Goal: Task Accomplishment & Management: Use online tool/utility

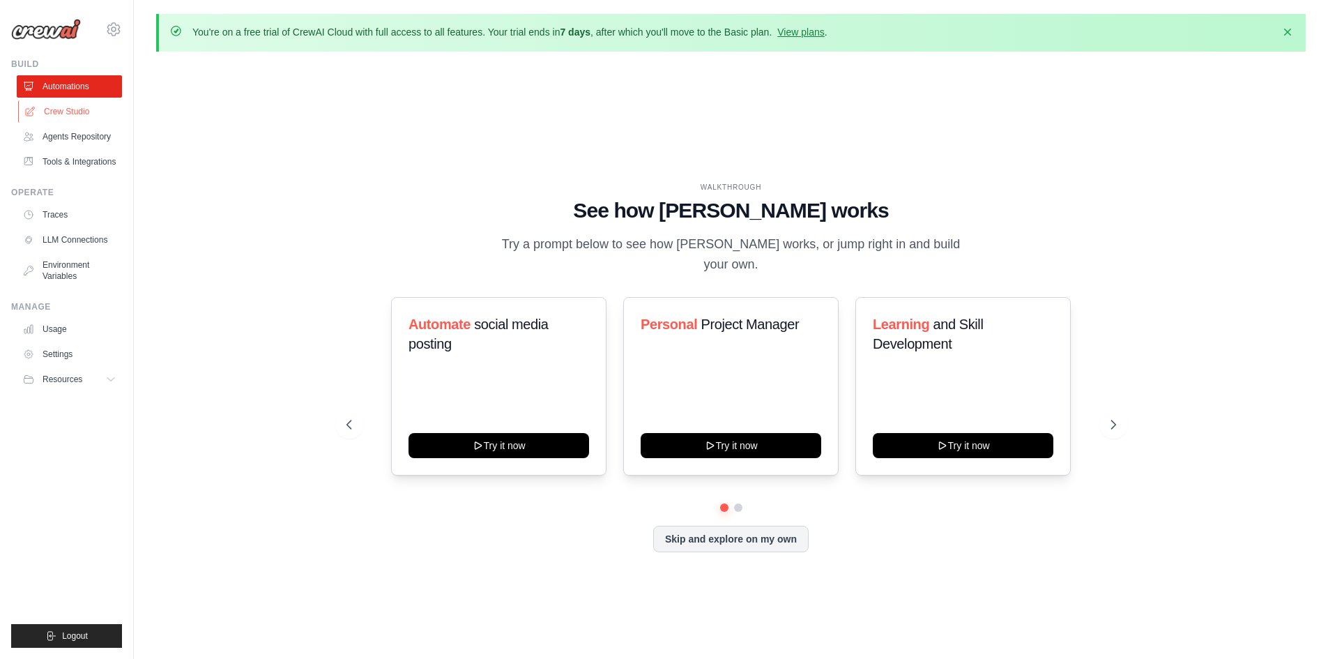
click at [75, 114] on link "Crew Studio" at bounding box center [70, 111] width 105 height 22
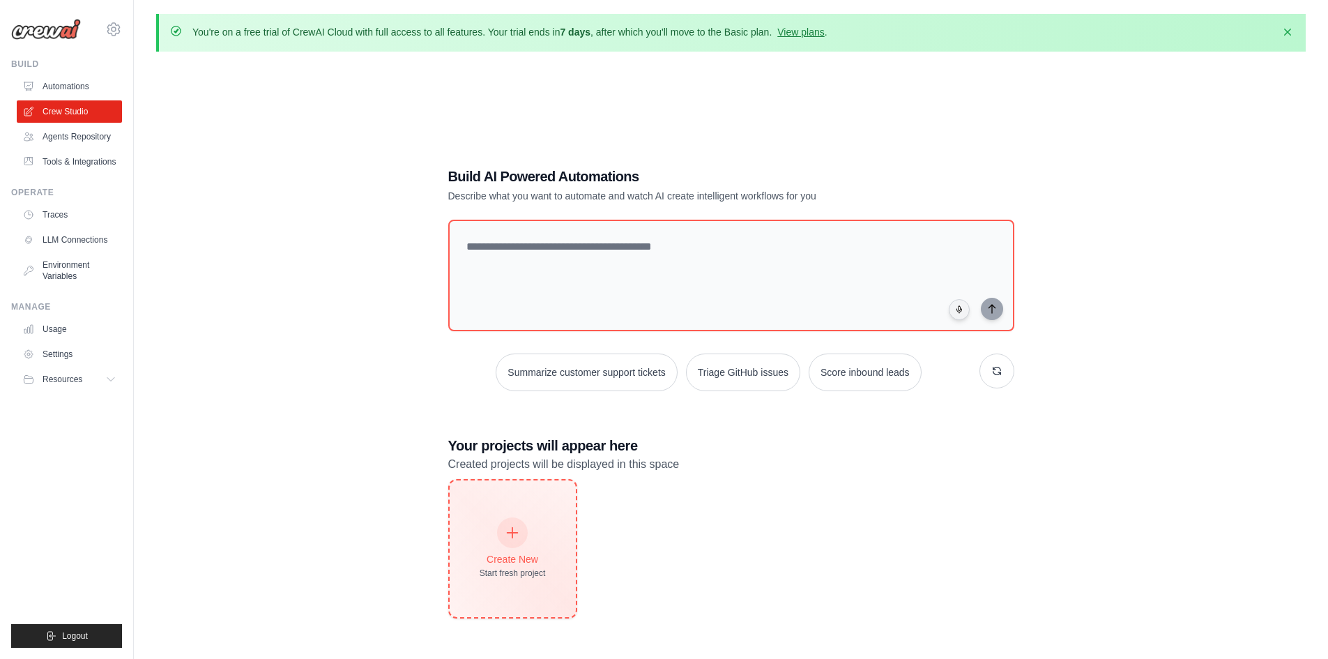
click at [518, 569] on div "Start fresh project" at bounding box center [513, 573] width 66 height 11
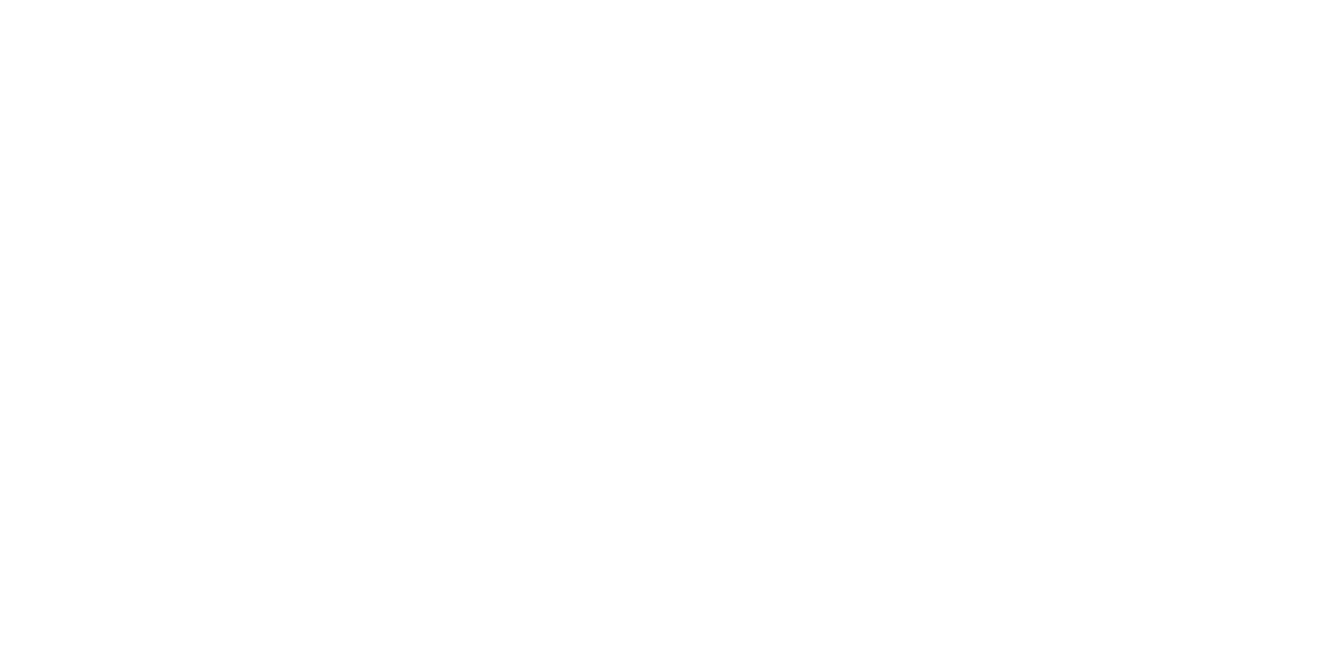
click at [282, 0] on html at bounding box center [669, 0] width 1339 height 0
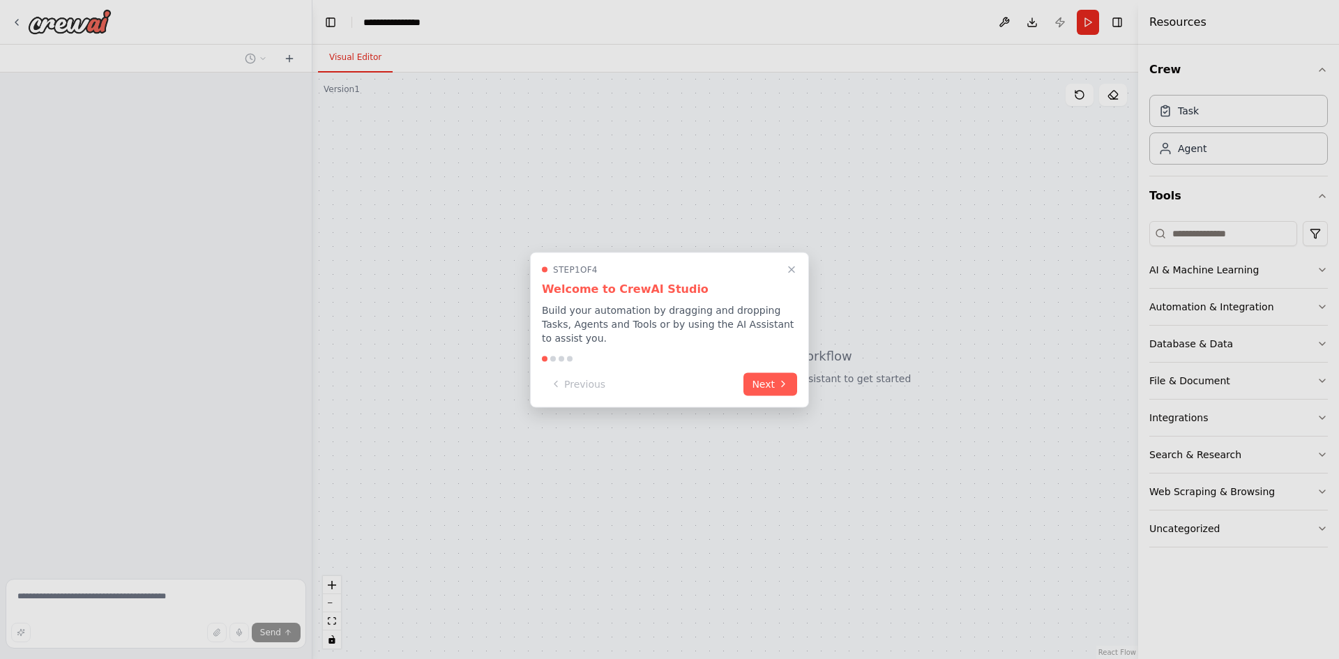
click at [769, 388] on div "Step 1 of 4 Welcome to CrewAI Studio Build your automation by dragging and drop…" at bounding box center [669, 329] width 279 height 155
click at [772, 376] on button "Next" at bounding box center [770, 382] width 54 height 23
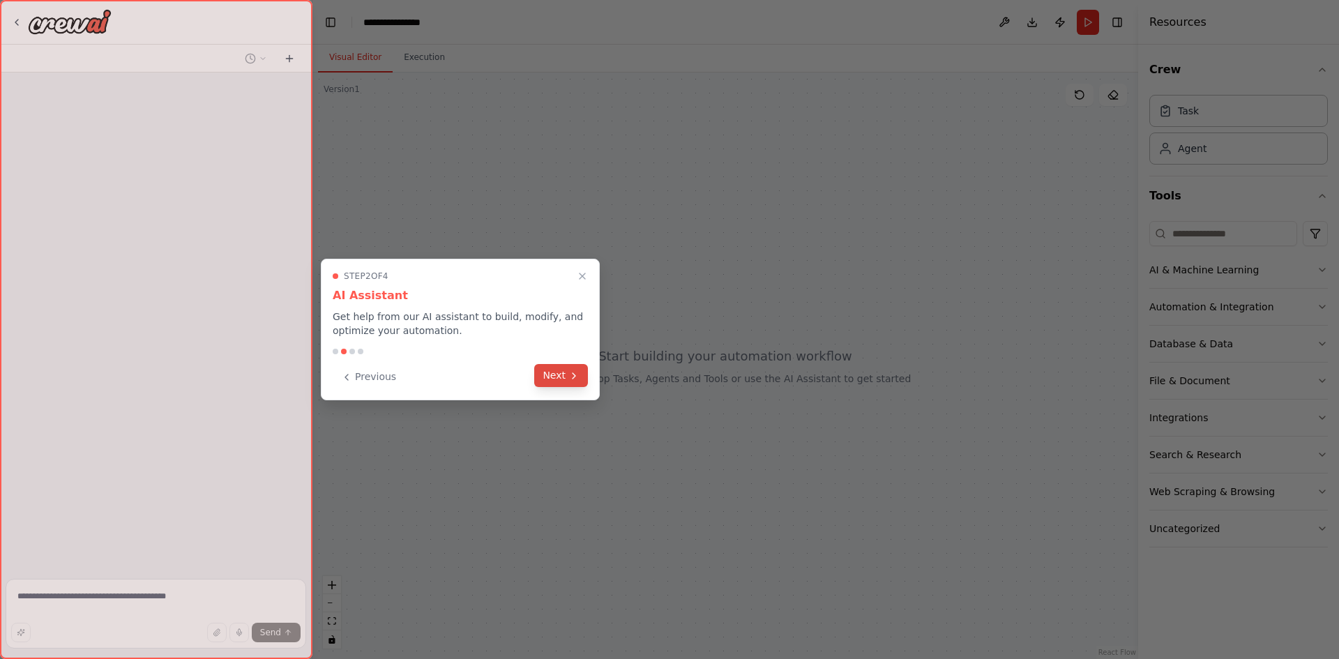
click at [574, 374] on icon at bounding box center [573, 376] width 3 height 6
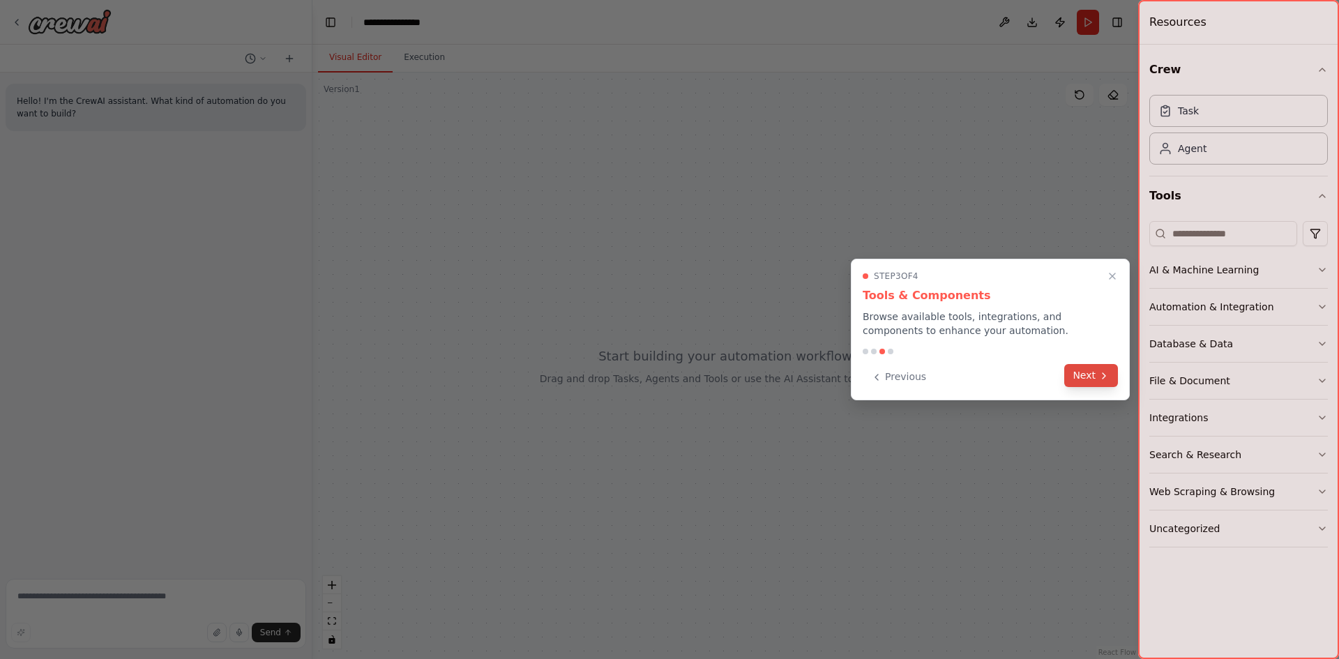
click at [1087, 379] on button "Next" at bounding box center [1091, 375] width 54 height 23
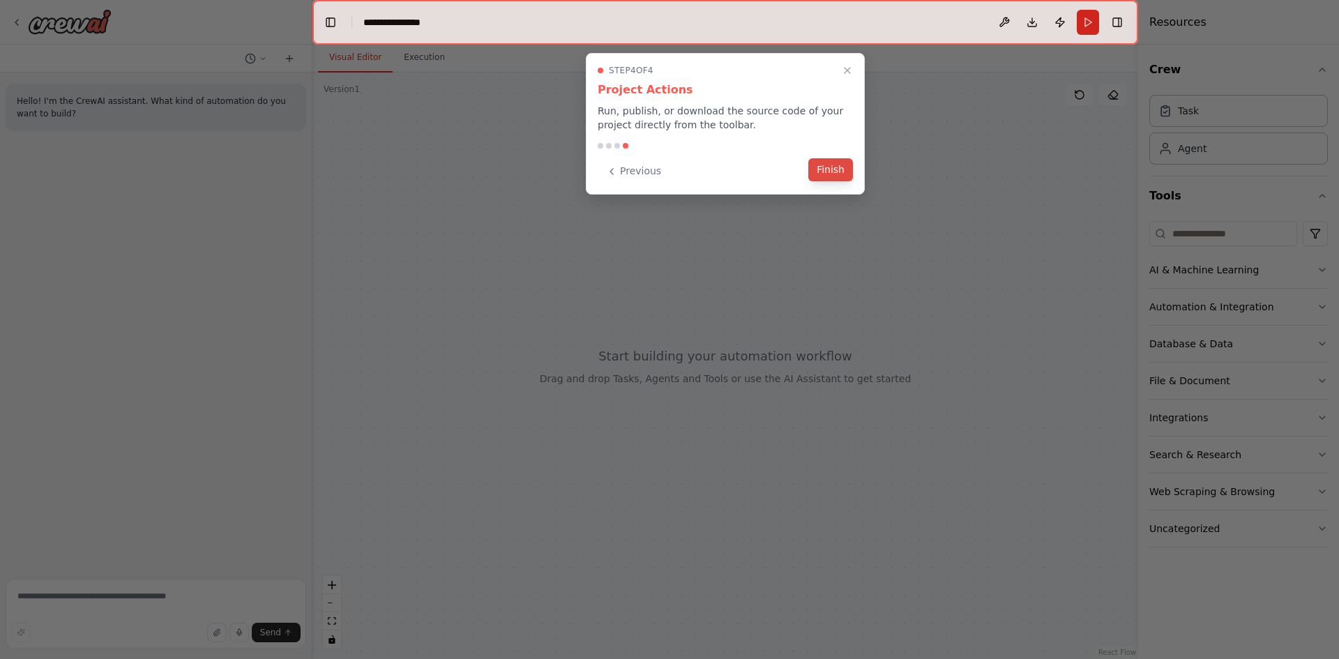
click at [820, 174] on button "Finish" at bounding box center [830, 169] width 45 height 23
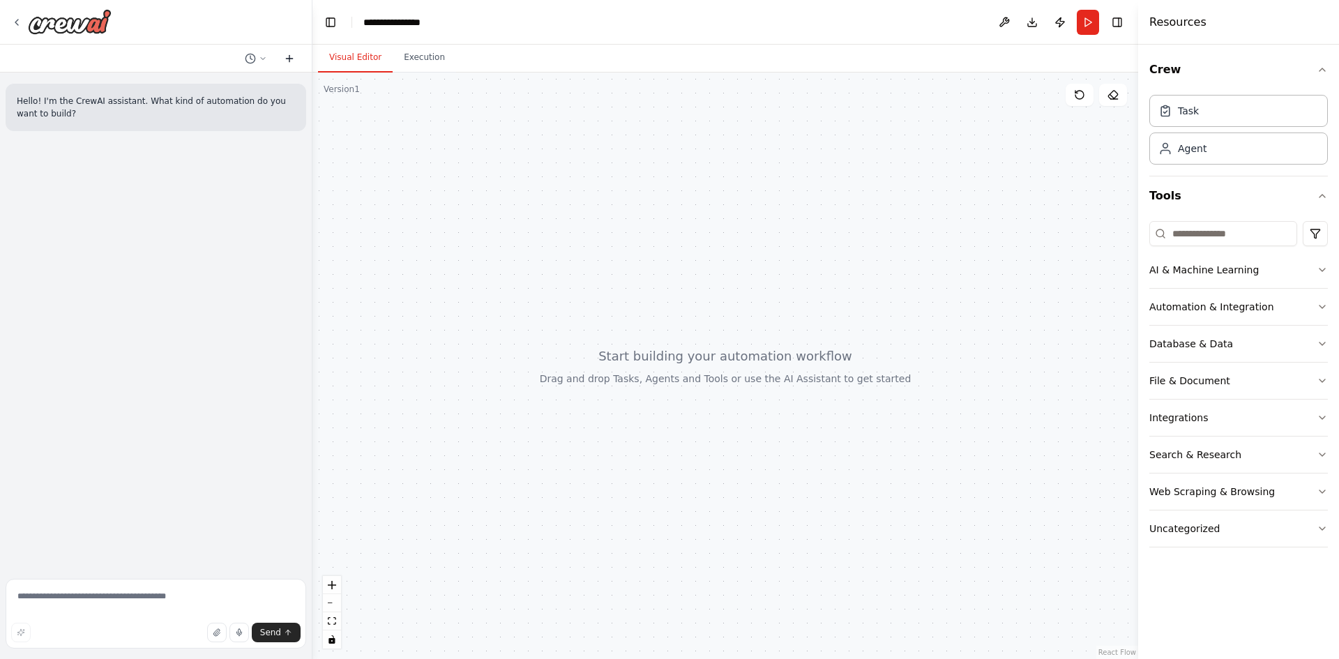
click at [292, 57] on icon at bounding box center [289, 58] width 11 height 11
click at [1023, 121] on div at bounding box center [724, 366] width 825 height 586
click at [340, 586] on button "zoom in" at bounding box center [332, 585] width 18 height 18
click at [331, 585] on icon "zoom in" at bounding box center [332, 585] width 8 height 8
click at [692, 385] on div at bounding box center [724, 366] width 825 height 586
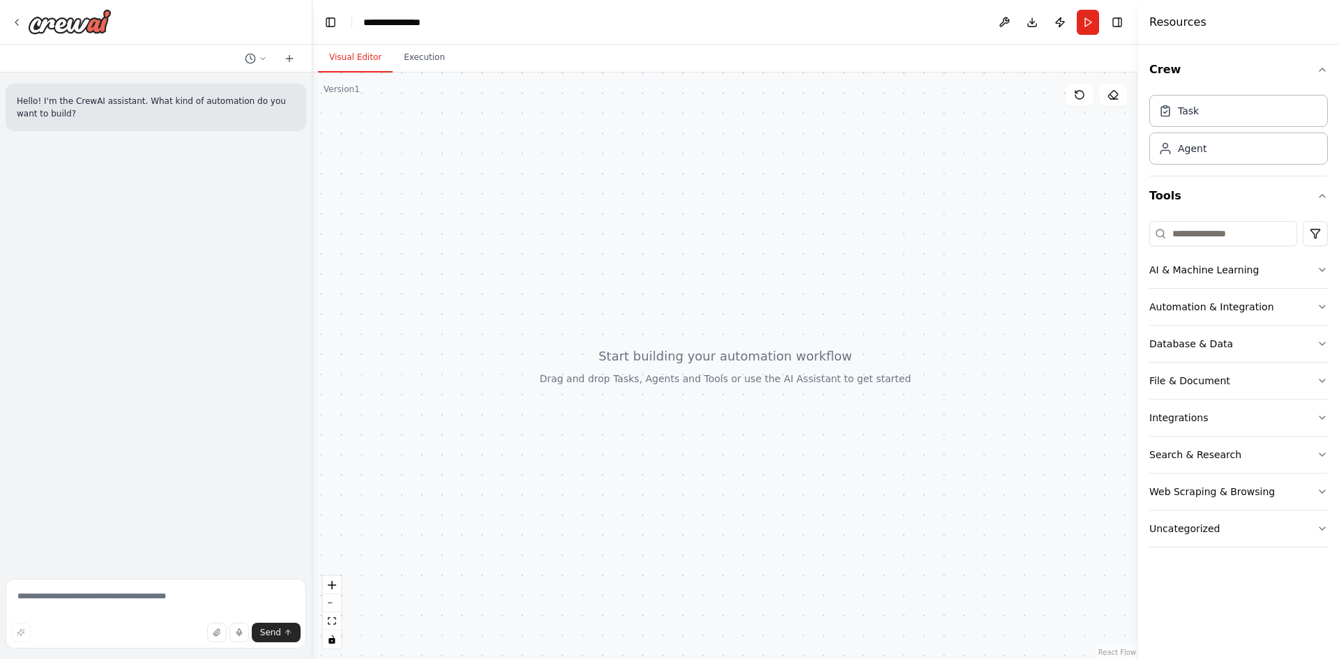
drag, startPoint x: 692, startPoint y: 385, endPoint x: 494, endPoint y: 486, distance: 221.7
click at [691, 384] on div at bounding box center [724, 366] width 825 height 586
click at [400, 67] on button "Execution" at bounding box center [424, 57] width 63 height 29
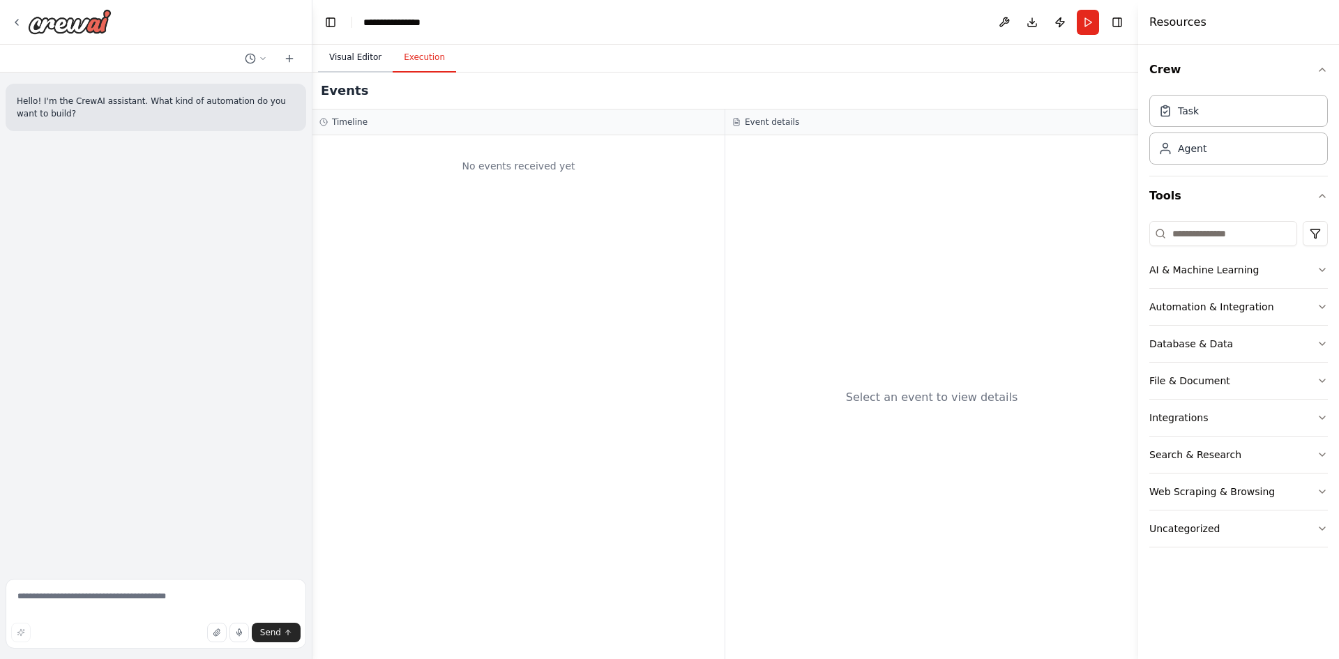
click at [358, 66] on button "Visual Editor" at bounding box center [355, 57] width 75 height 29
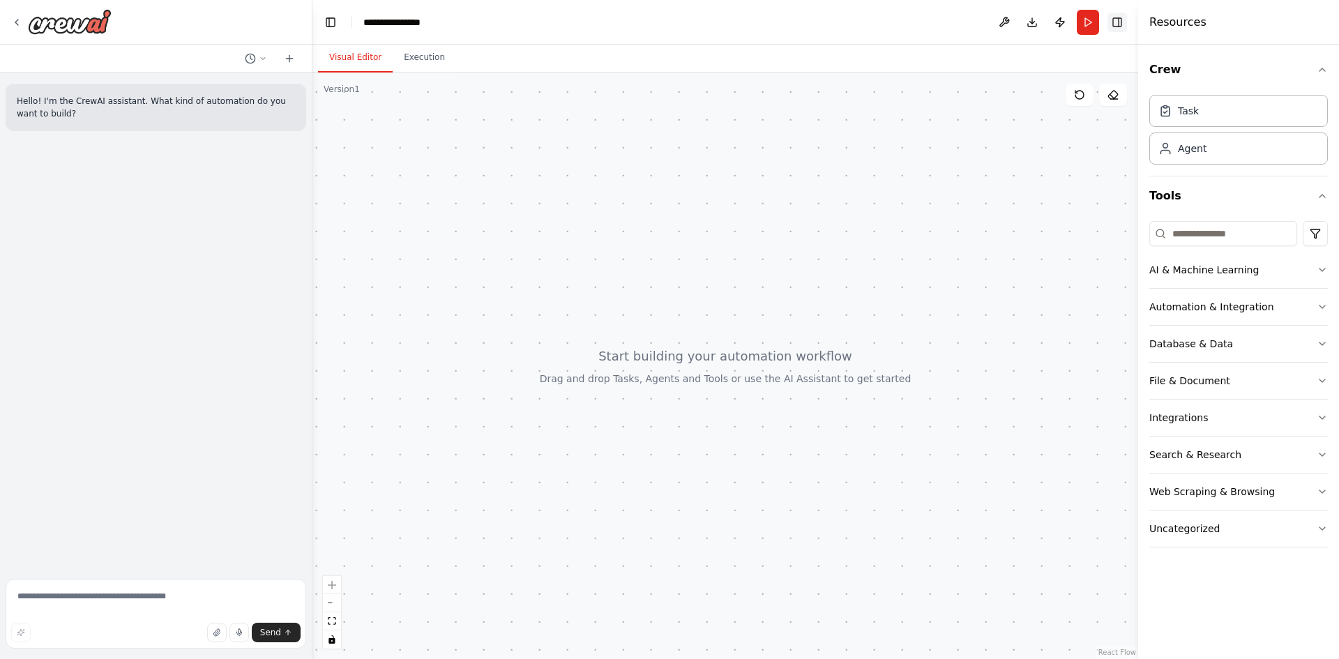
click at [1118, 25] on button "Toggle Right Sidebar" at bounding box center [1117, 23] width 20 height 20
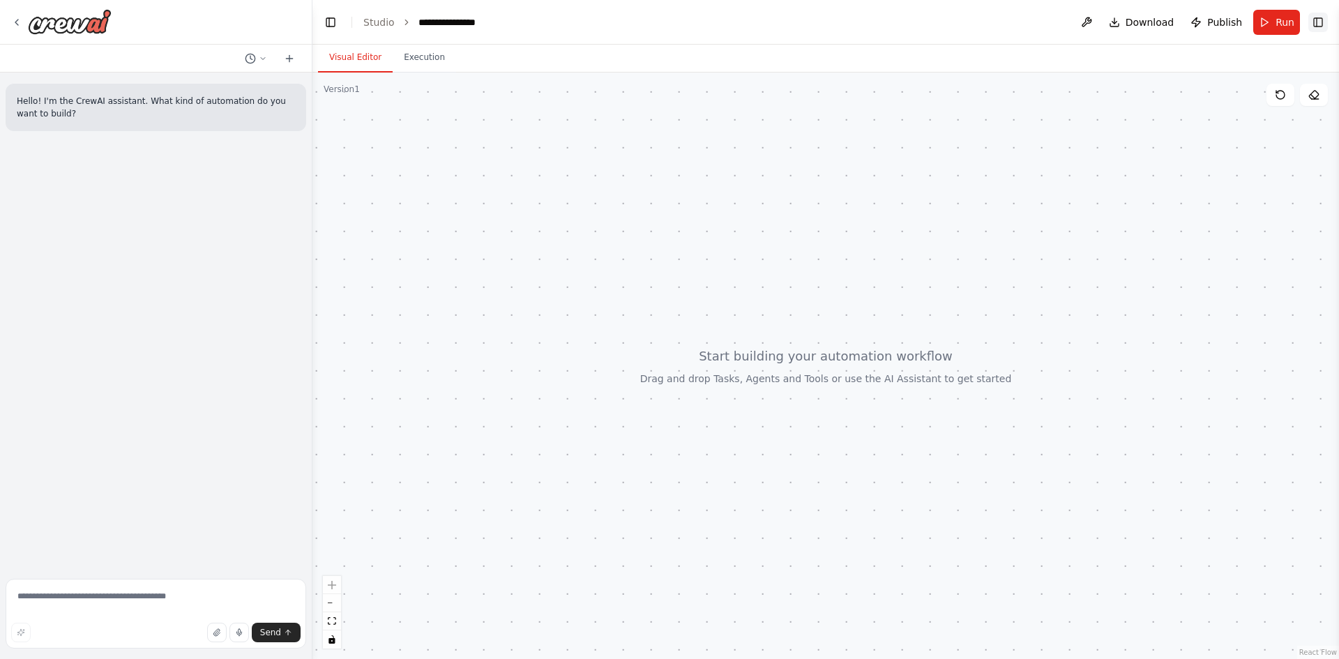
click at [1314, 27] on button "Toggle Right Sidebar" at bounding box center [1318, 23] width 20 height 20
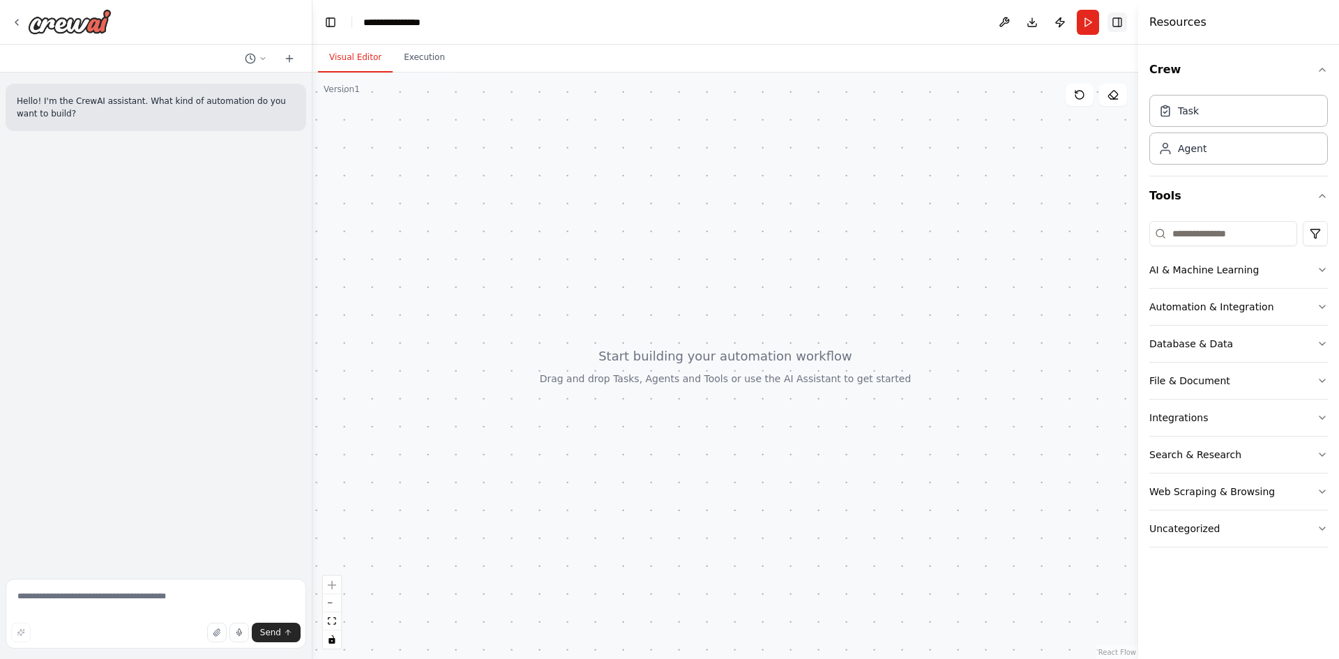
click at [1124, 29] on button "Toggle Right Sidebar" at bounding box center [1117, 23] width 20 height 20
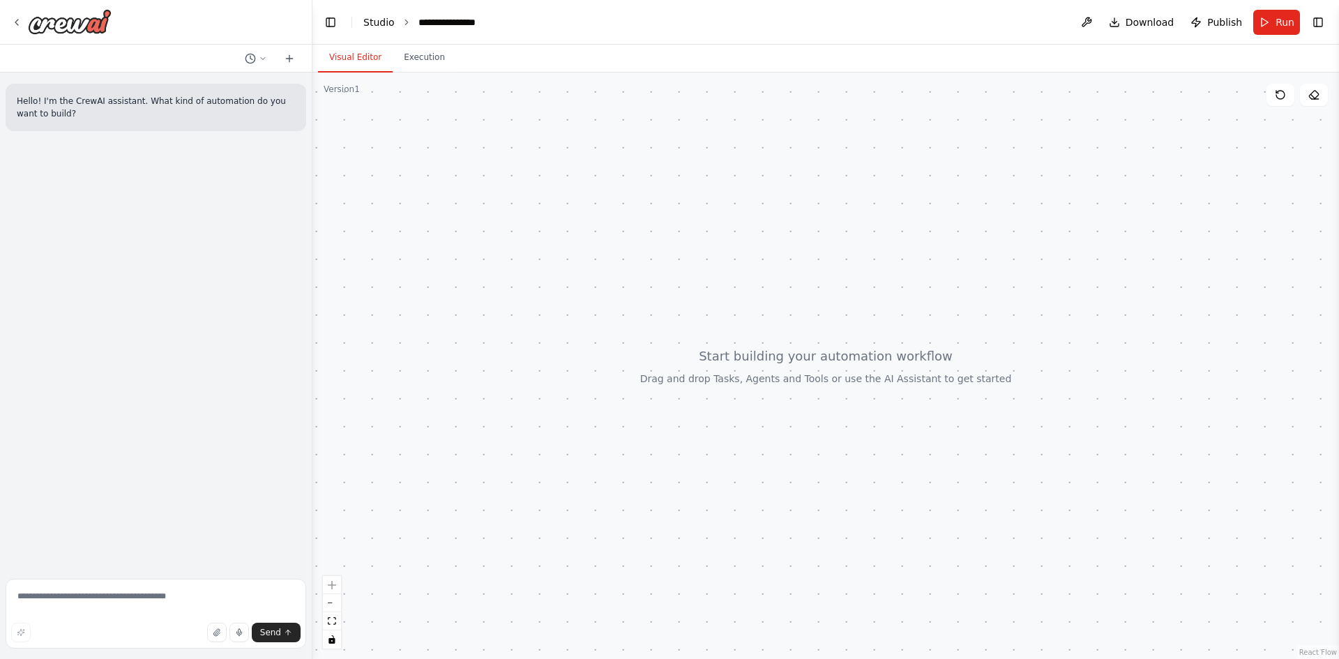
click at [388, 27] on link "Studio" at bounding box center [378, 22] width 31 height 11
click at [429, 28] on div "**********" at bounding box center [453, 22] width 70 height 14
click at [1311, 95] on icon at bounding box center [1312, 96] width 4 height 4
click at [1092, 25] on button at bounding box center [1086, 22] width 22 height 25
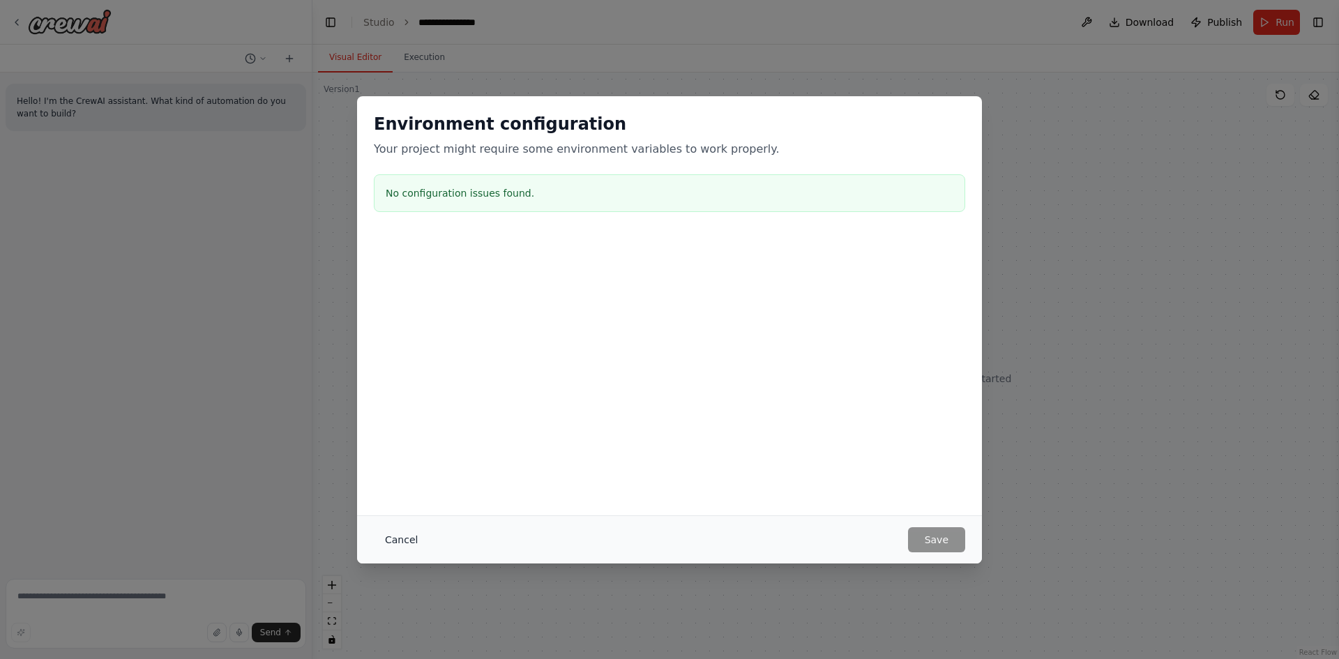
click at [395, 540] on button "Cancel" at bounding box center [401, 539] width 55 height 25
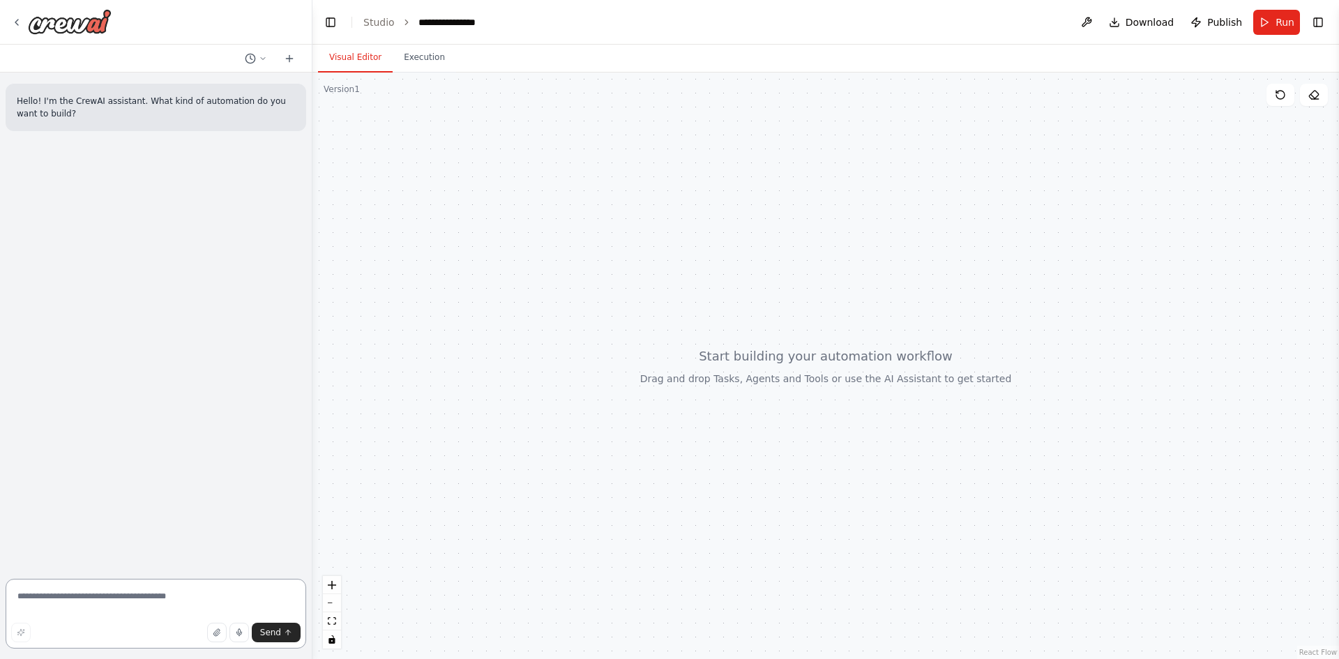
click at [158, 600] on textarea at bounding box center [156, 614] width 300 height 70
click at [162, 598] on textarea at bounding box center [156, 614] width 300 height 70
type textarea "*"
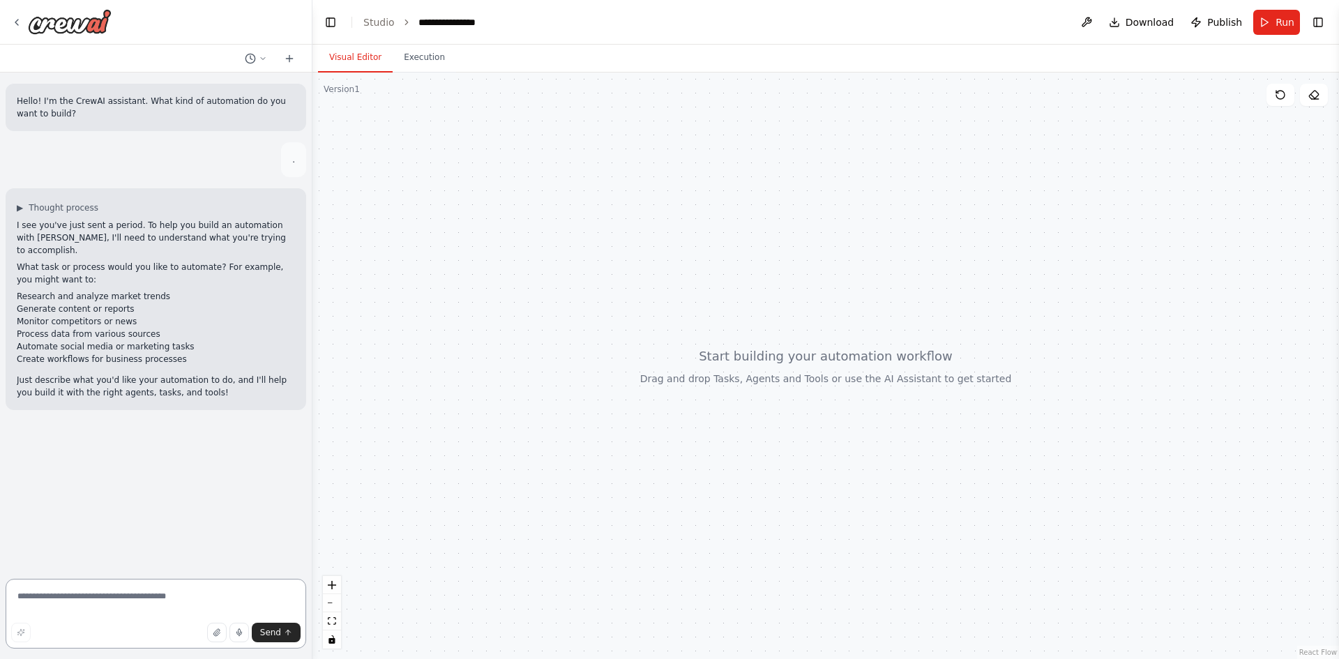
type textarea "*"
type textarea "**********"
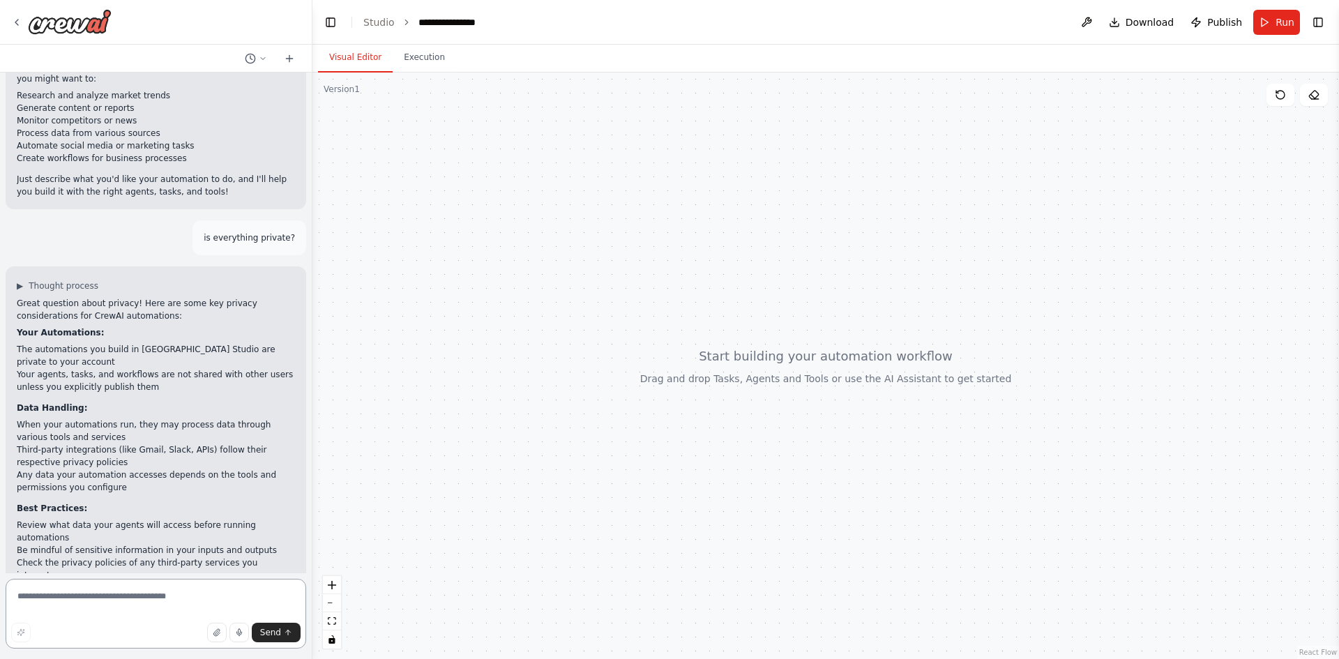
scroll to position [294, 0]
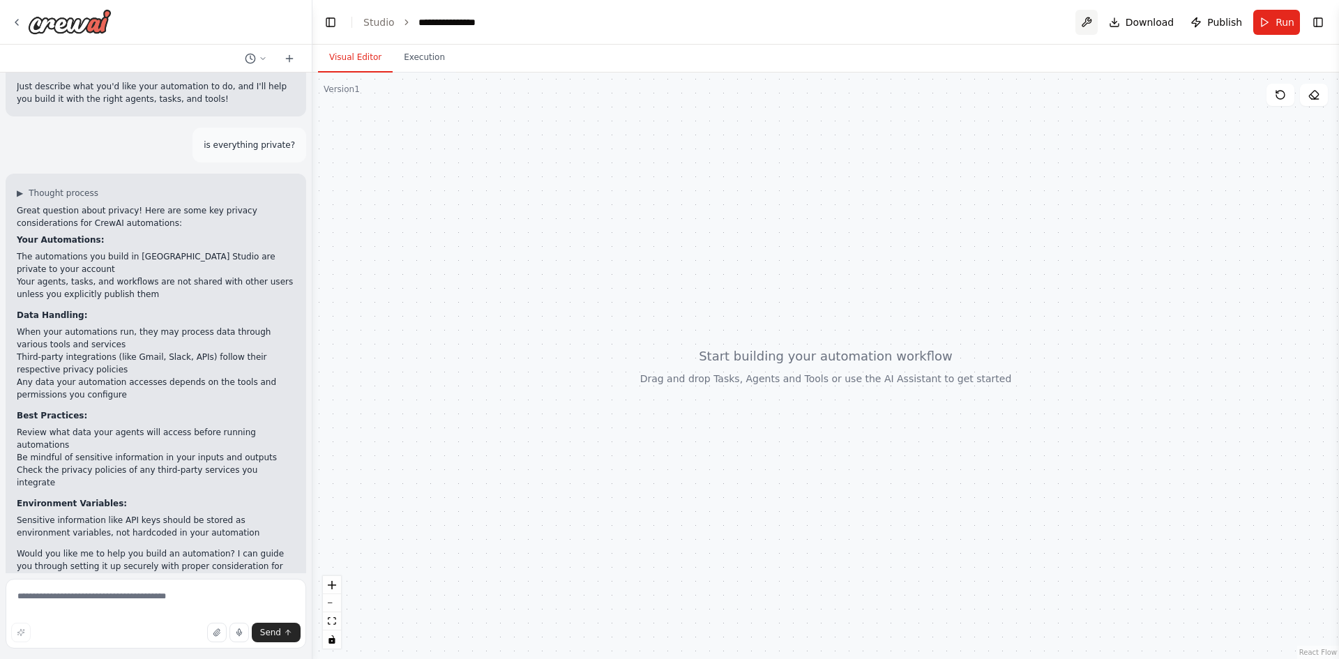
click at [1094, 25] on button at bounding box center [1086, 22] width 22 height 25
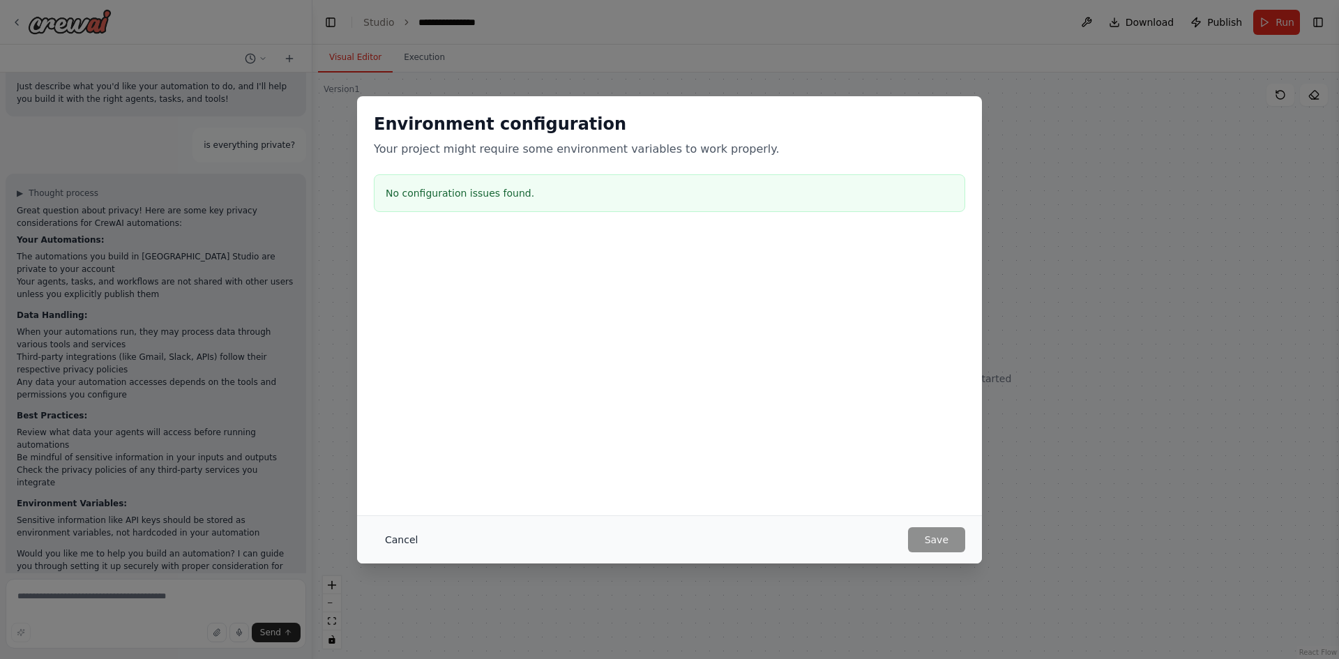
click at [395, 535] on button "Cancel" at bounding box center [401, 539] width 55 height 25
